Goal: Information Seeking & Learning: Learn about a topic

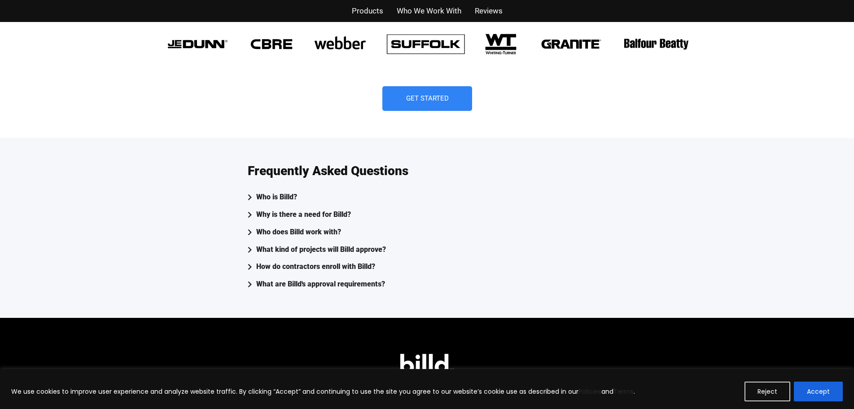
scroll to position [2288, 0]
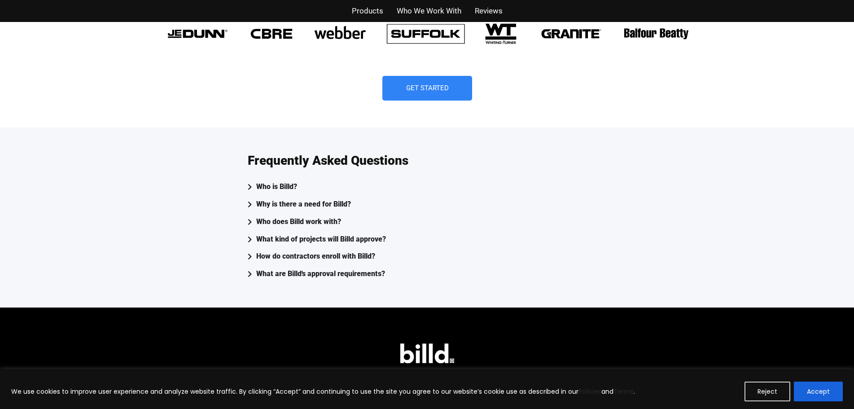
click at [281, 180] on div "Who is Billd?" at bounding box center [276, 186] width 41 height 13
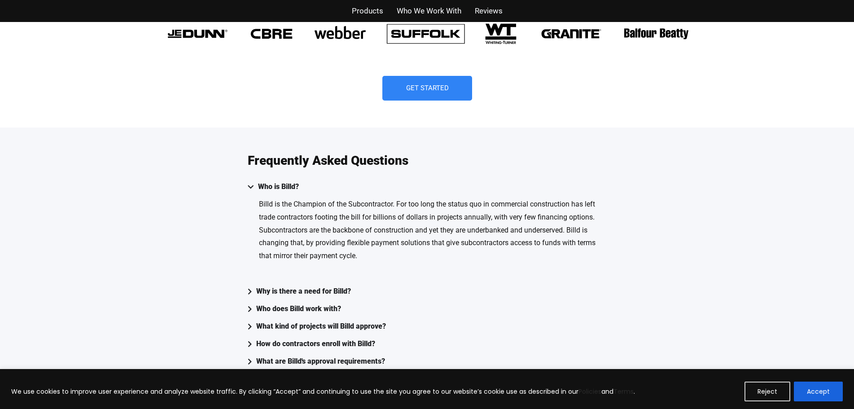
click at [271, 180] on div "Who is Billd?" at bounding box center [278, 186] width 41 height 13
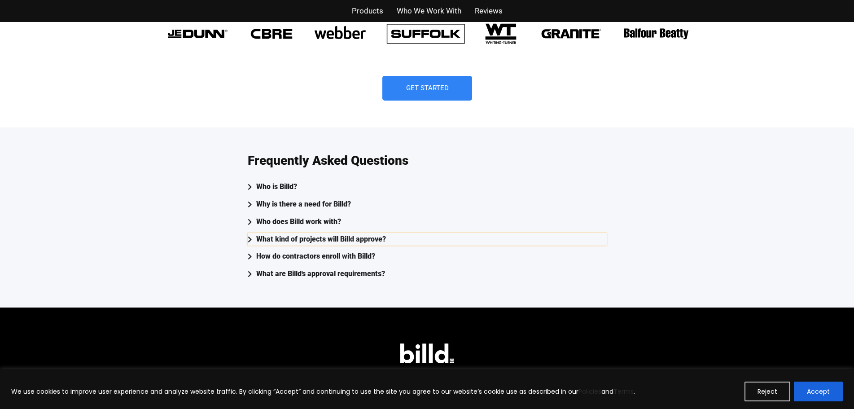
click at [273, 233] on div "What kind of projects will Billd approve?" at bounding box center [321, 239] width 130 height 13
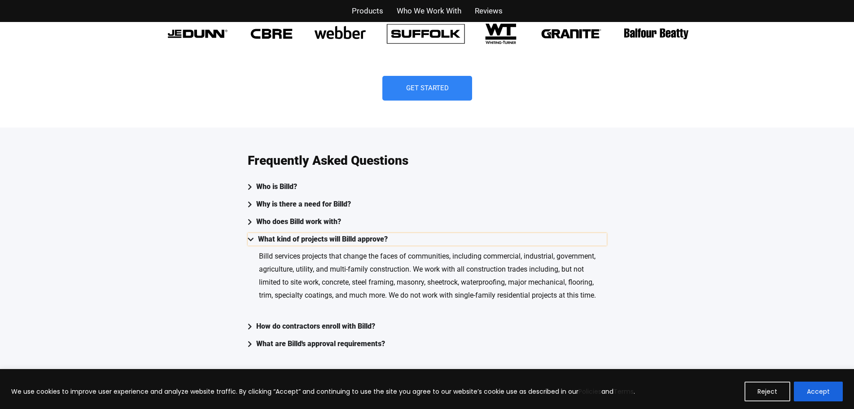
click at [273, 233] on div "What kind of projects will Billd approve?" at bounding box center [323, 239] width 130 height 13
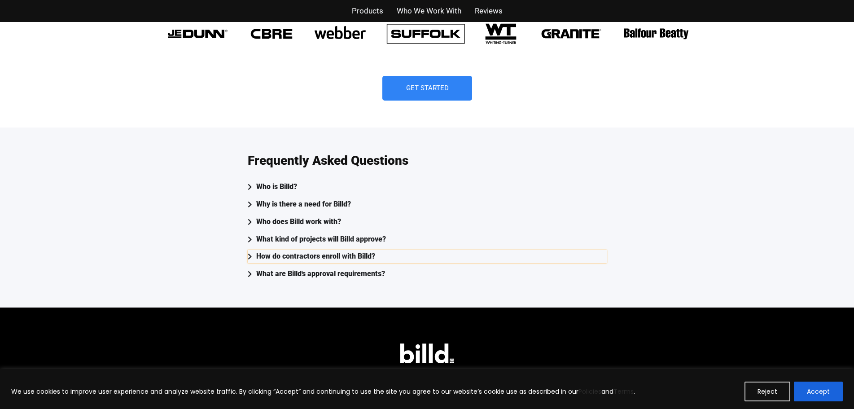
click at [270, 250] on div "How do contractors enroll with Billd?" at bounding box center [315, 256] width 119 height 13
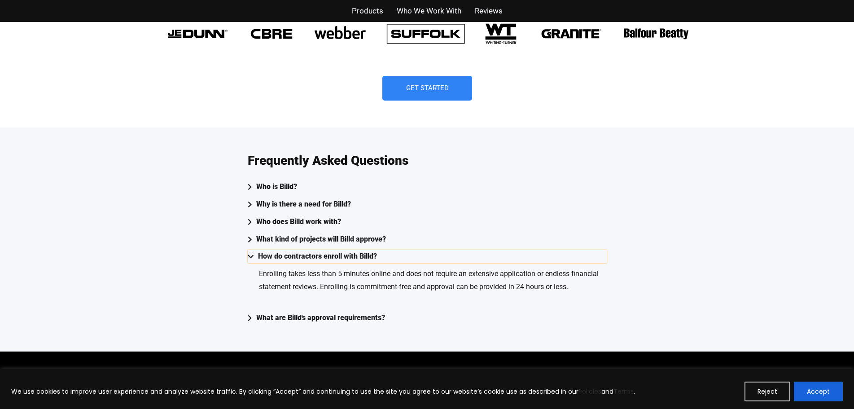
click at [270, 250] on div "How do contractors enroll with Billd?" at bounding box center [317, 256] width 119 height 13
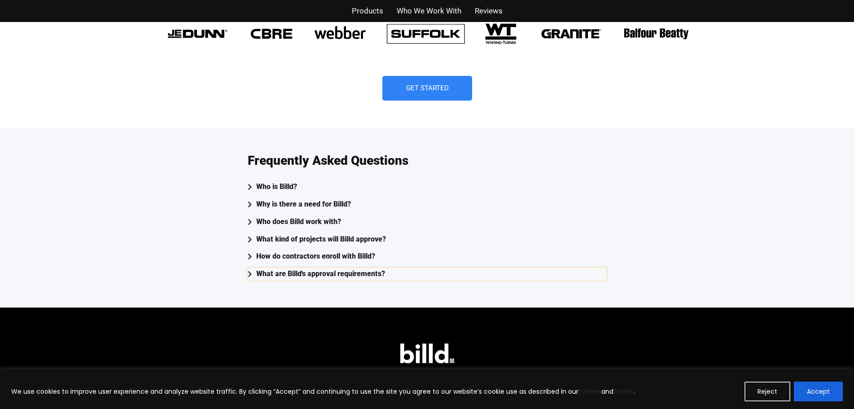
click at [271, 267] on div "What are Billd's approval requirements?" at bounding box center [320, 273] width 129 height 13
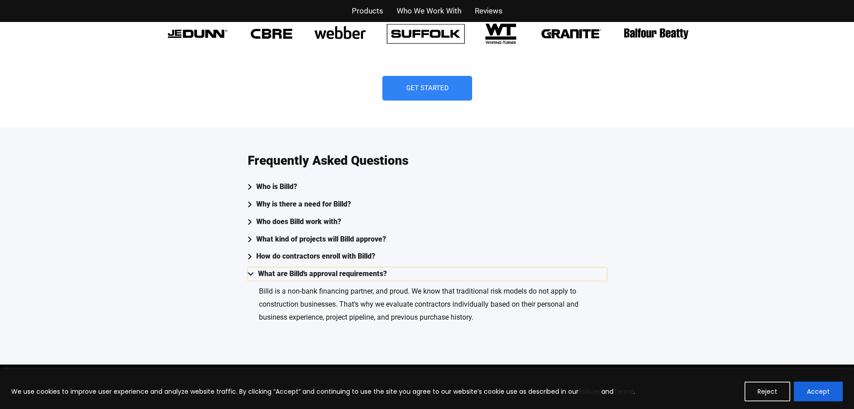
click at [295, 267] on div "What are Billd's approval requirements?" at bounding box center [322, 273] width 129 height 13
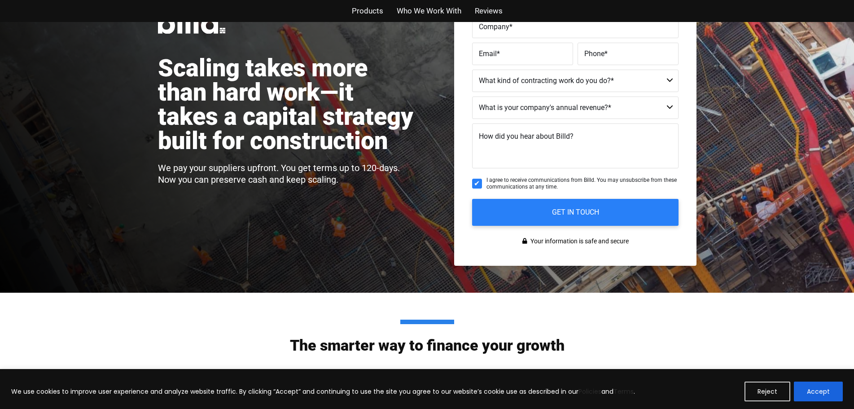
scroll to position [0, 0]
